Goal: Task Accomplishment & Management: Manage account settings

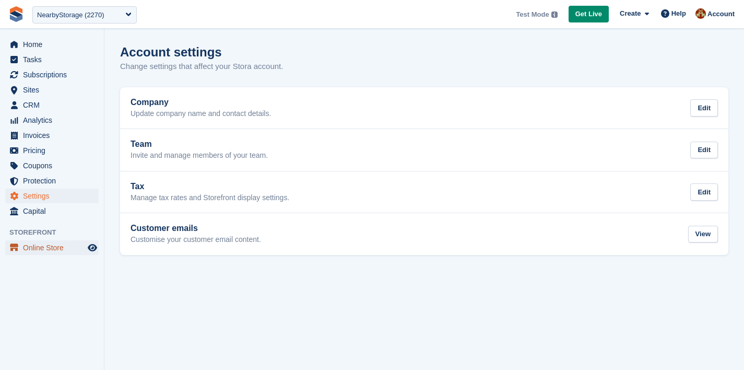
click at [39, 249] on span "Online Store" at bounding box center [54, 247] width 63 height 15
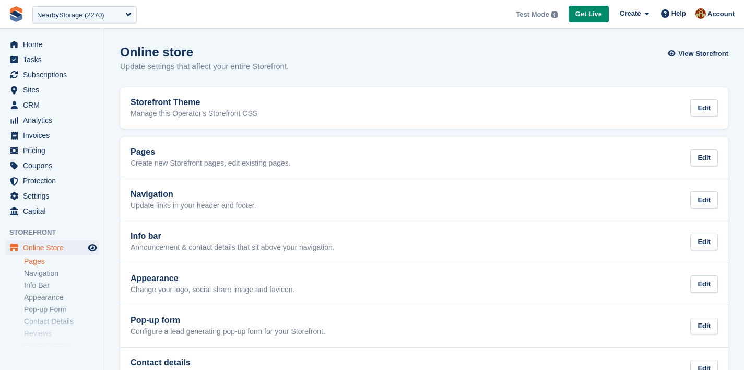
click at [33, 265] on link "Pages" at bounding box center [61, 261] width 75 height 10
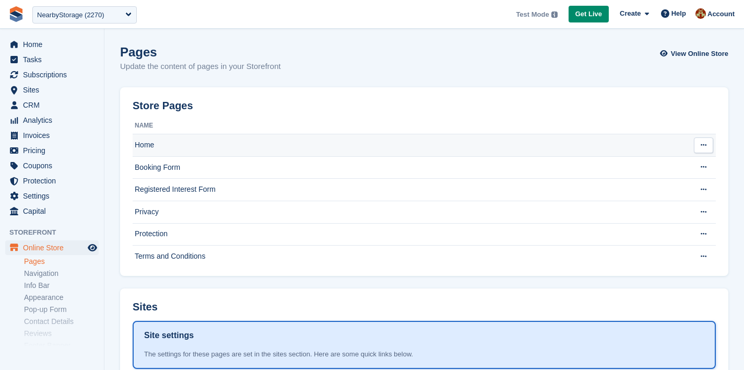
click at [145, 150] on td "Home" at bounding box center [410, 145] width 554 height 22
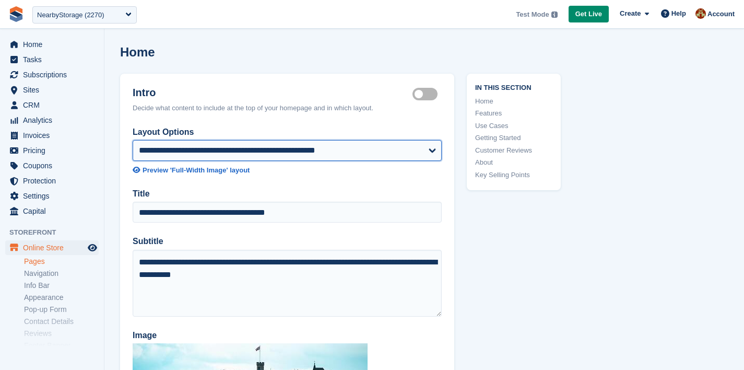
click at [209, 157] on select "**********" at bounding box center [287, 150] width 309 height 21
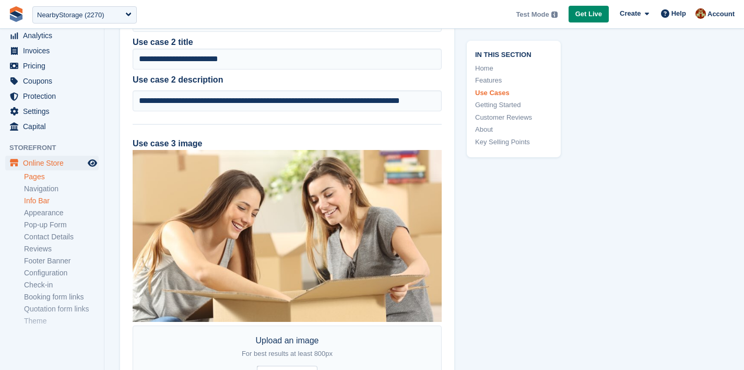
scroll to position [103, 0]
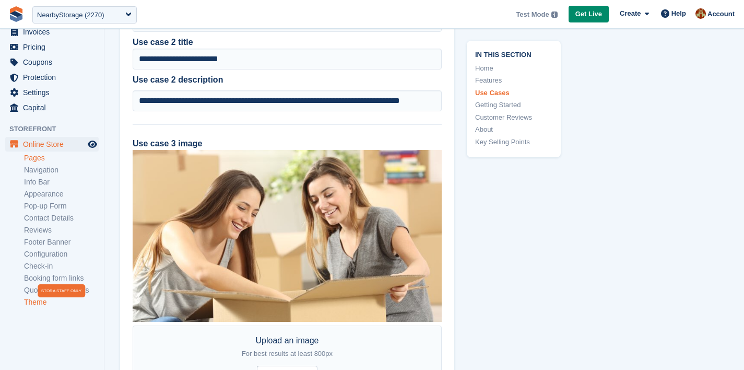
click at [33, 304] on link "Theme" at bounding box center [61, 302] width 75 height 10
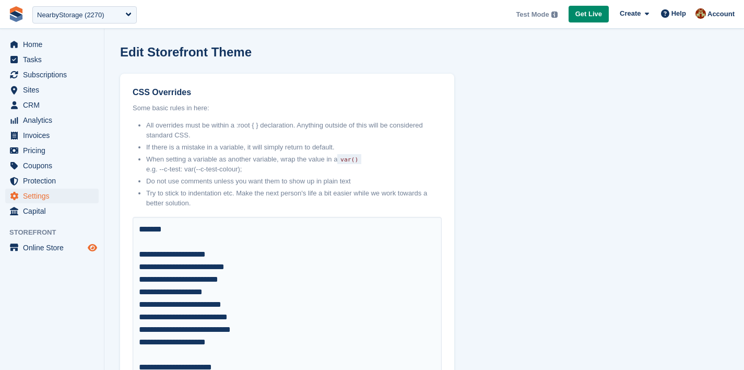
click at [93, 249] on icon "Preview store" at bounding box center [92, 247] width 9 height 8
click at [36, 249] on span "Online Store" at bounding box center [54, 247] width 63 height 15
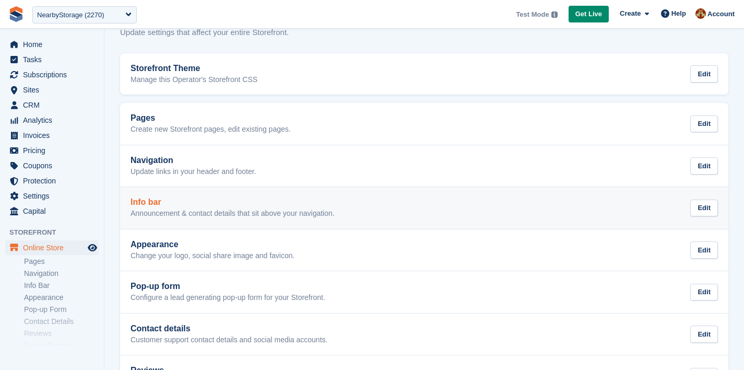
scroll to position [22, 0]
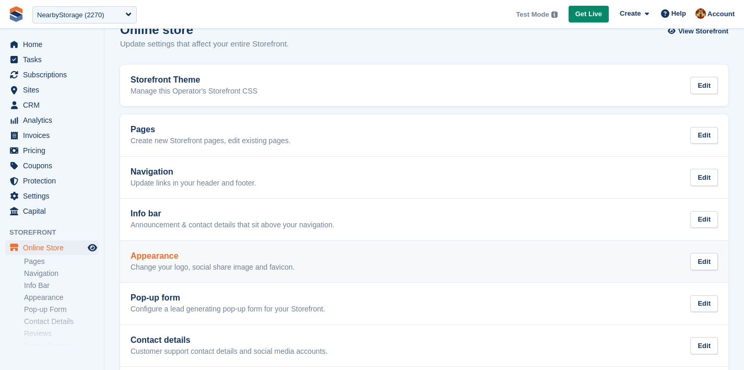
click at [153, 241] on link "Appearance Change your logo, social share image and favicon. Edit" at bounding box center [424, 262] width 608 height 42
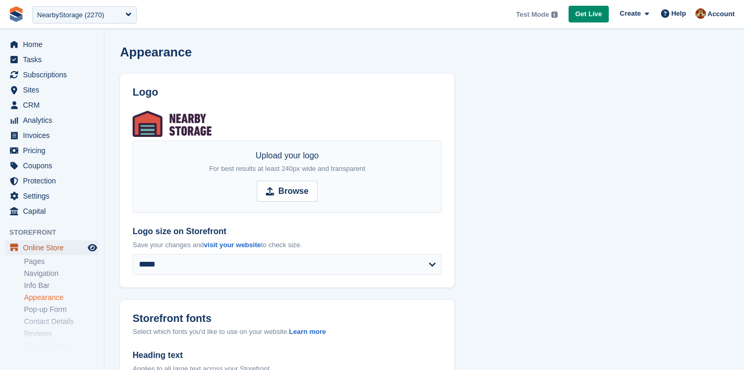
click at [35, 244] on span "Online Store" at bounding box center [54, 247] width 63 height 15
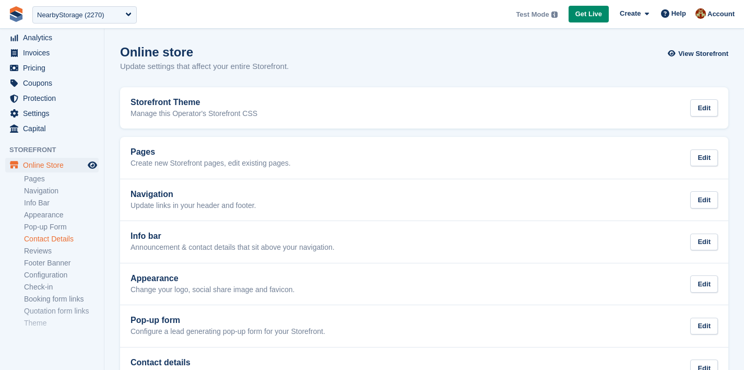
scroll to position [103, 0]
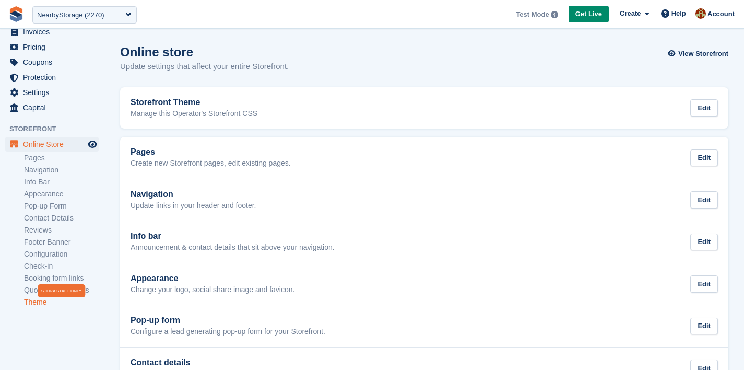
click at [35, 303] on link "Theme" at bounding box center [61, 302] width 75 height 10
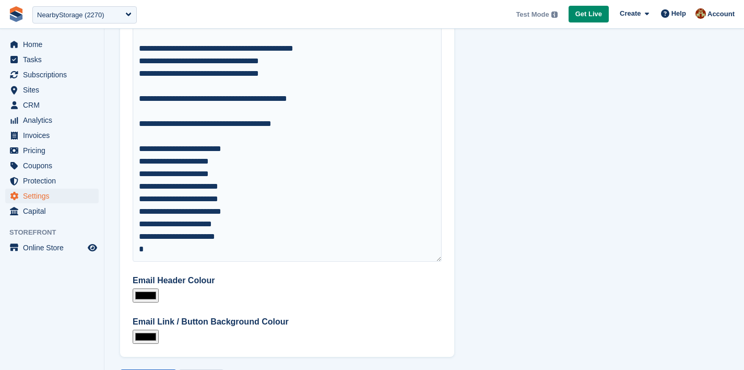
scroll to position [391, 0]
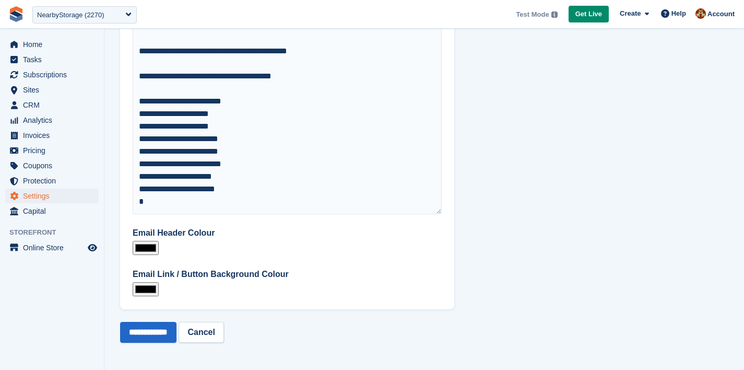
click at [317, 279] on label "Email Link / Button Background Colour" at bounding box center [287, 274] width 309 height 13
click at [159, 282] on input "*******" at bounding box center [146, 289] width 26 height 14
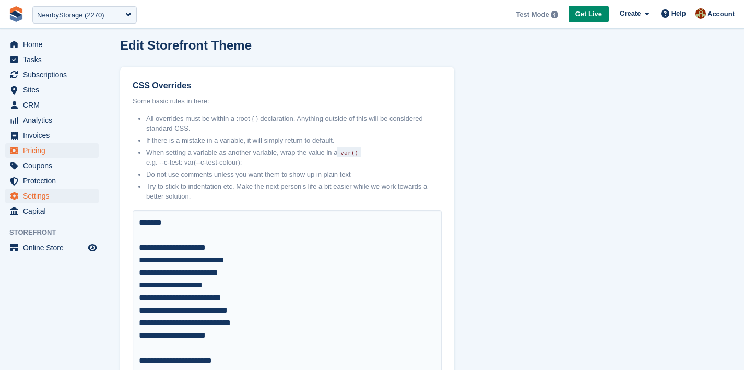
scroll to position [0, 0]
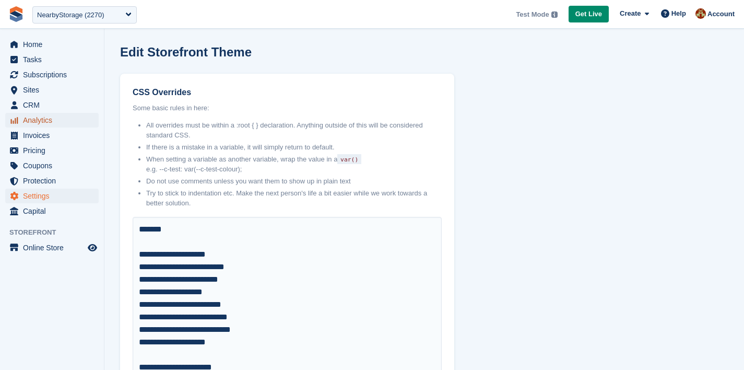
click at [38, 120] on span "Analytics" at bounding box center [54, 120] width 63 height 15
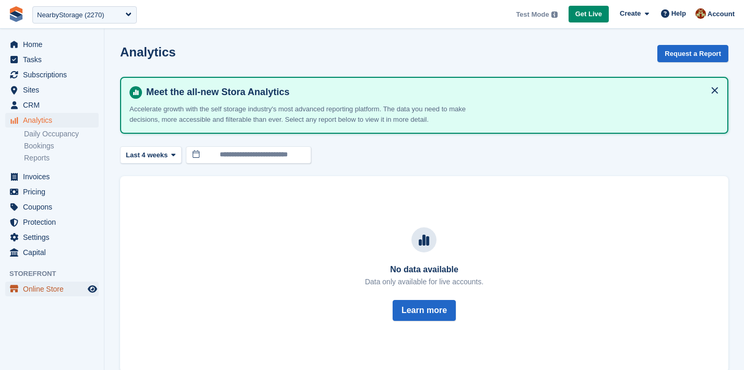
click at [31, 289] on span "Online Store" at bounding box center [54, 288] width 63 height 15
